Goal: Check status: Check status

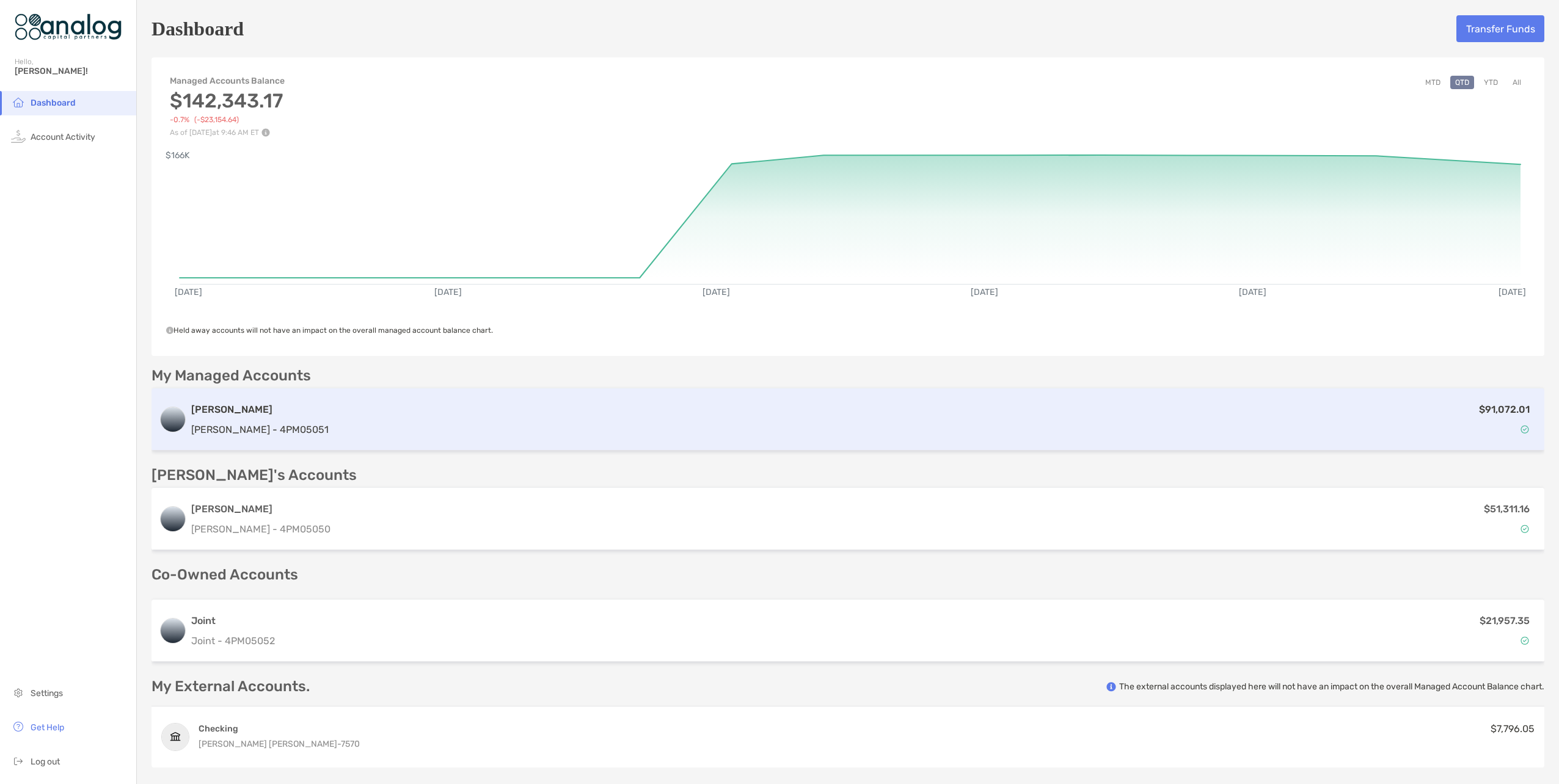
click at [825, 421] on div "$91,072.01" at bounding box center [934, 419] width 1203 height 35
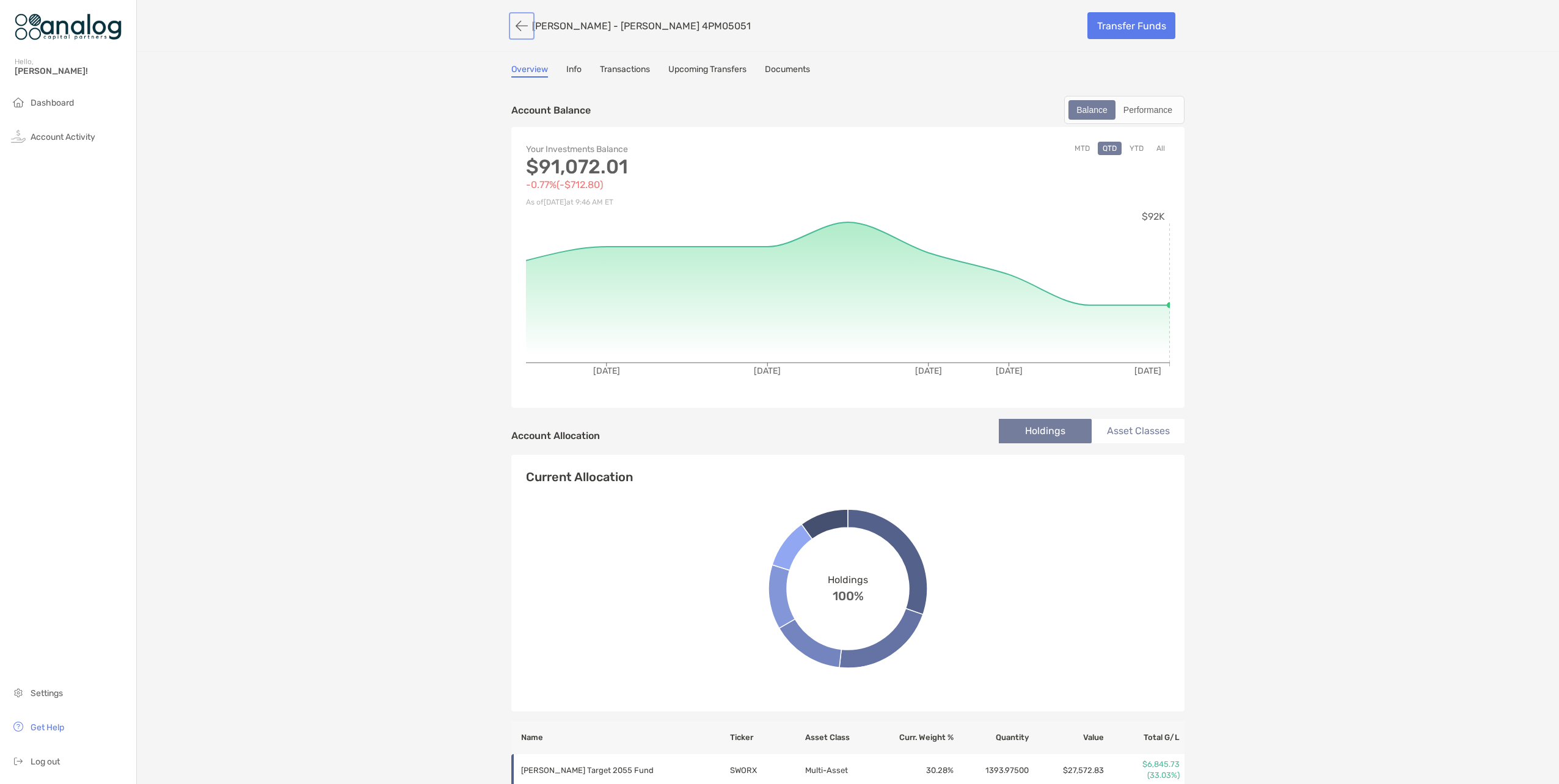
click at [517, 22] on button "button" at bounding box center [522, 26] width 21 height 23
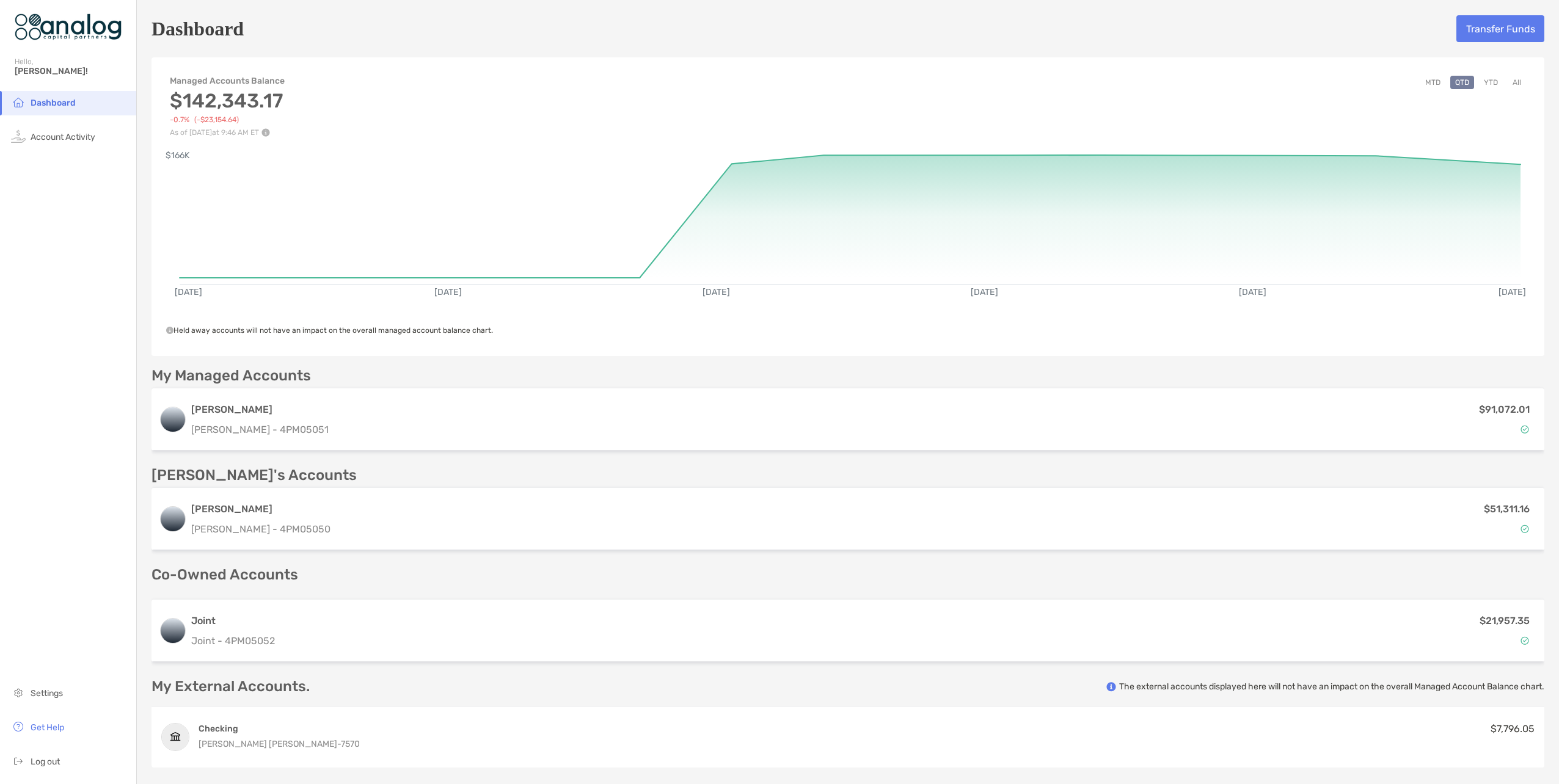
scroll to position [61, 0]
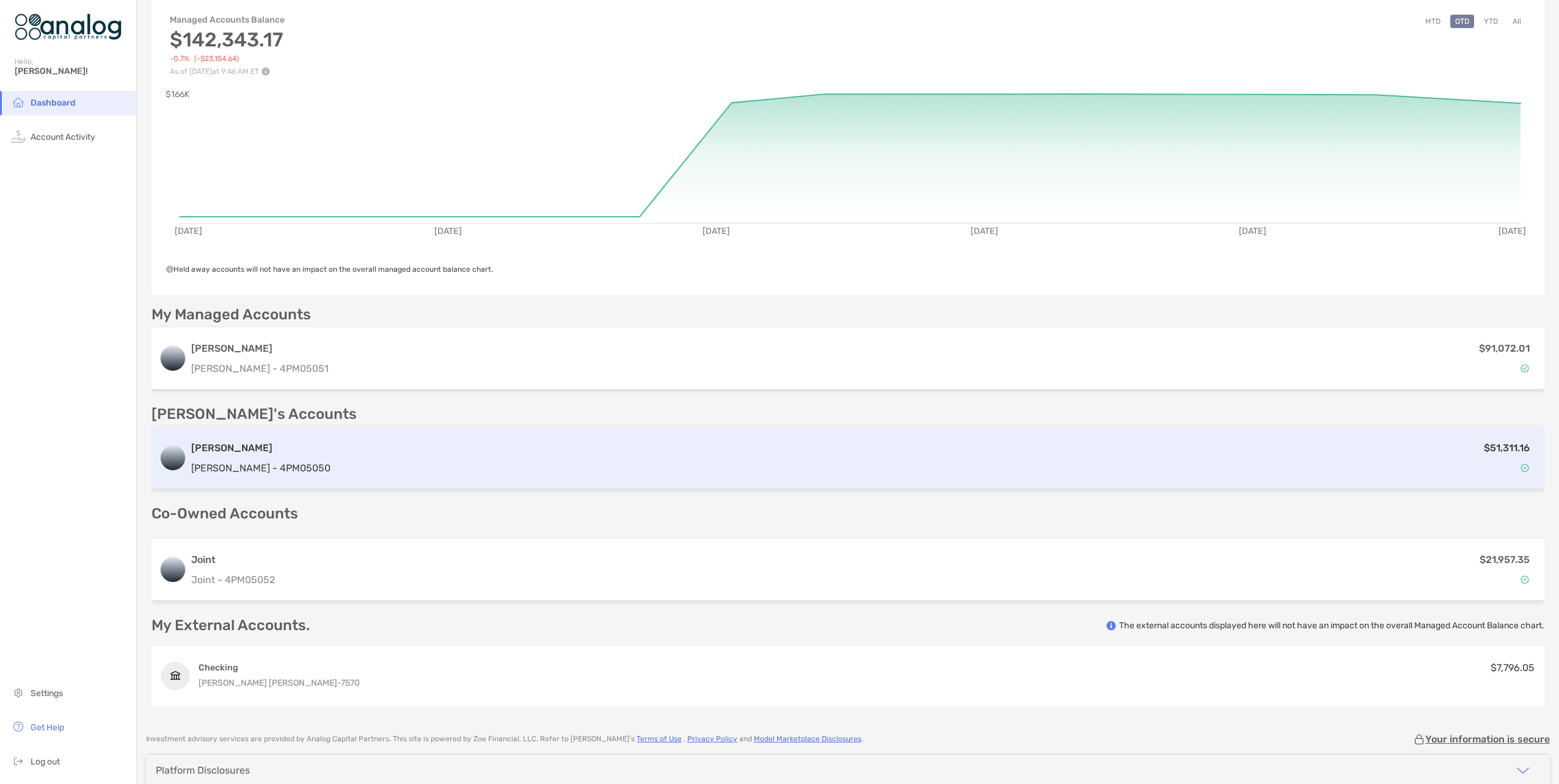
click at [518, 458] on div "$51,311.16" at bounding box center [935, 458] width 1201 height 35
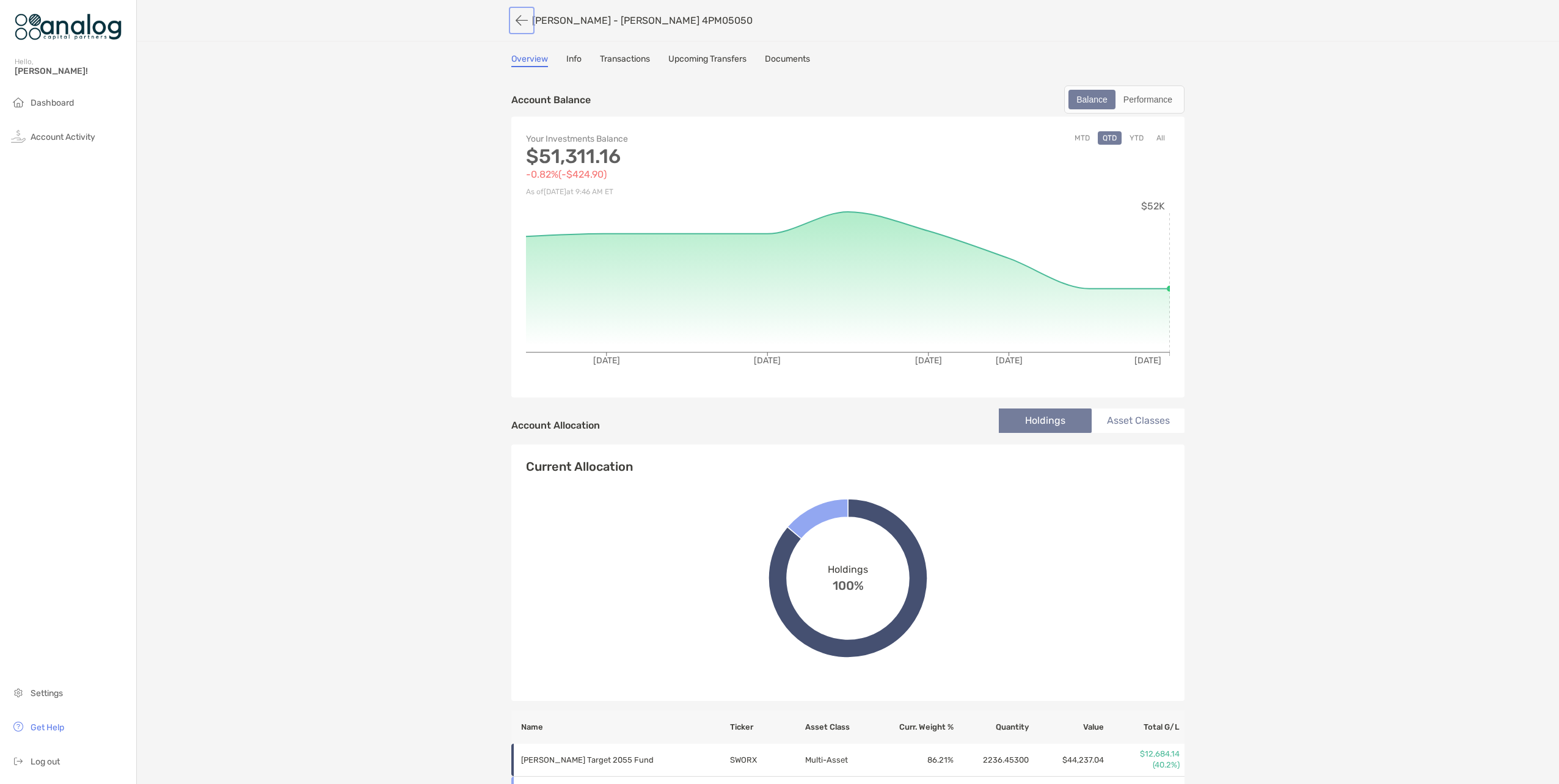
click at [516, 20] on button "button" at bounding box center [522, 20] width 21 height 23
